Goal: Register for event/course

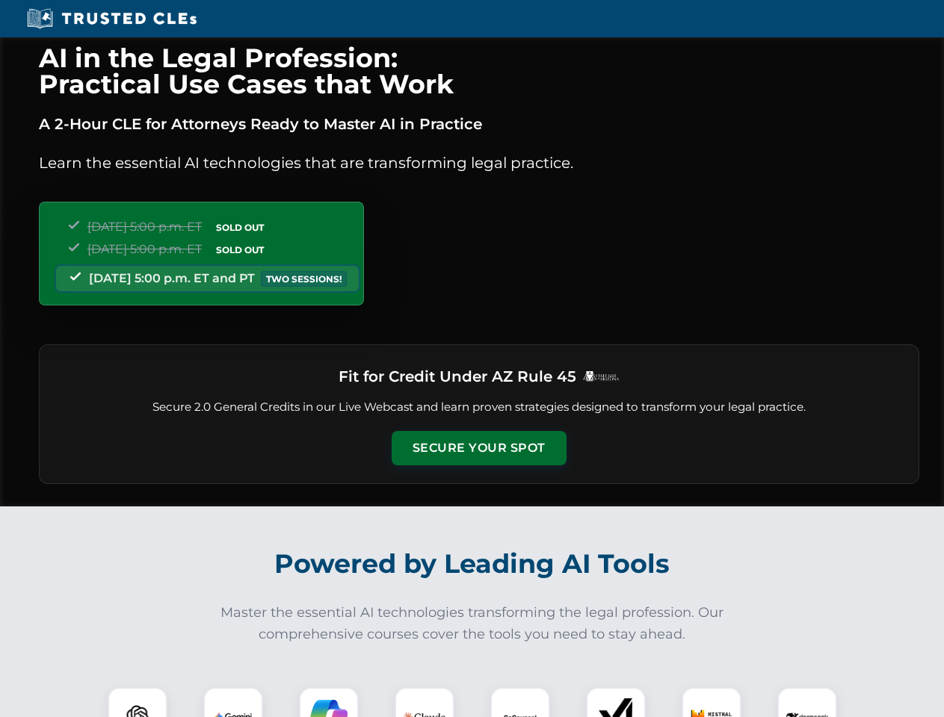
click at [478, 448] on button "Secure Your Spot" at bounding box center [478, 448] width 175 height 34
click at [137, 702] on img at bounding box center [137, 717] width 43 height 43
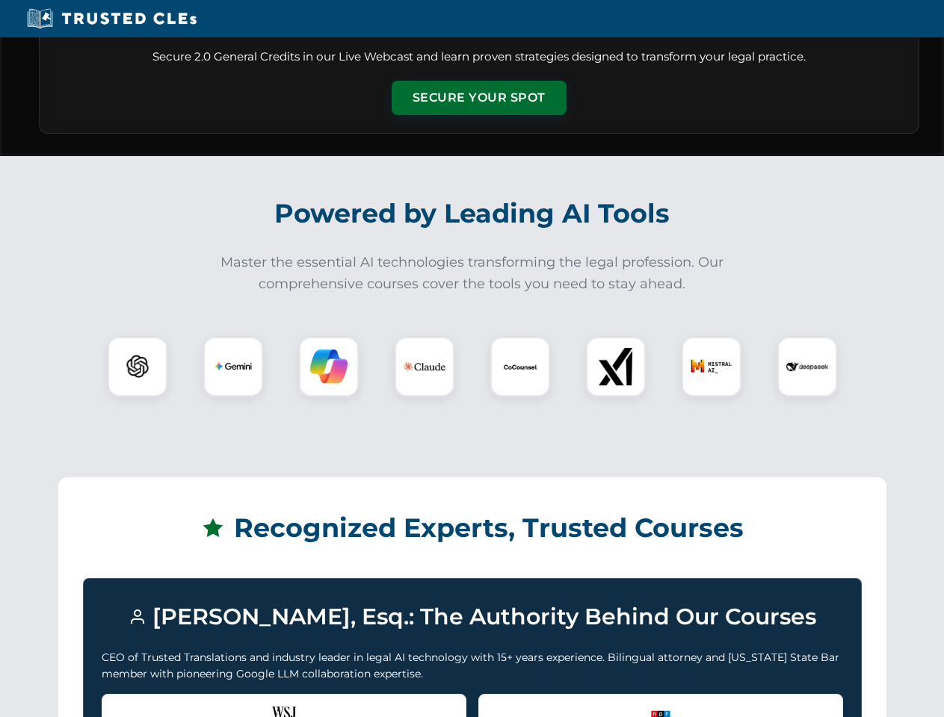
click at [233, 702] on div "Recognized by the WSJ [PERSON_NAME] was featured for his expertise in AI legal …" at bounding box center [284, 724] width 365 height 60
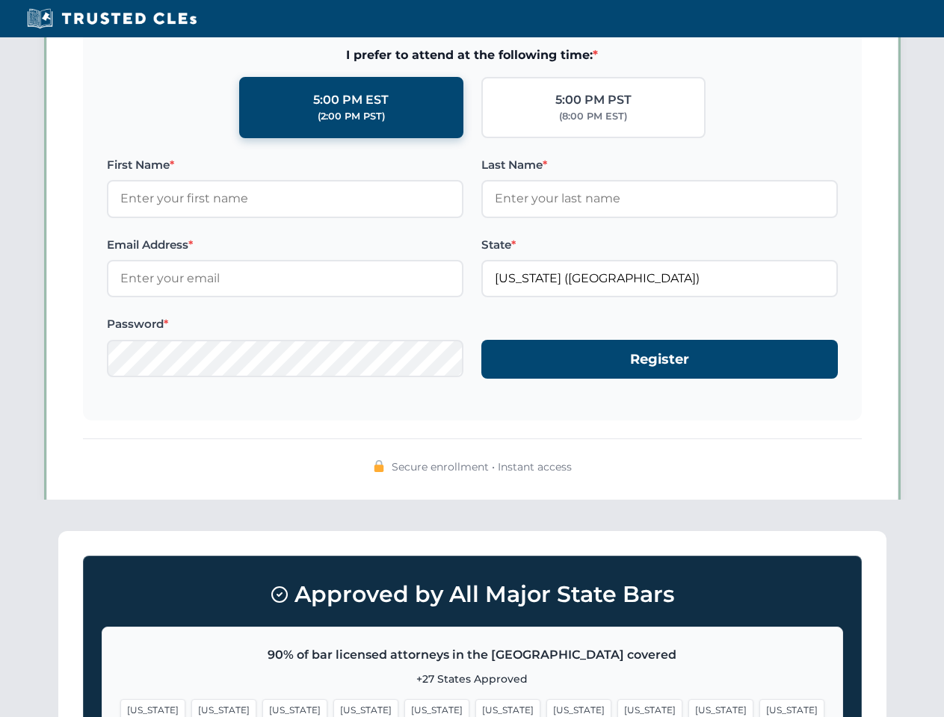
click at [546, 702] on span "[US_STATE]" at bounding box center [578, 710] width 65 height 22
click at [688, 702] on span "[US_STATE]" at bounding box center [720, 710] width 65 height 22
